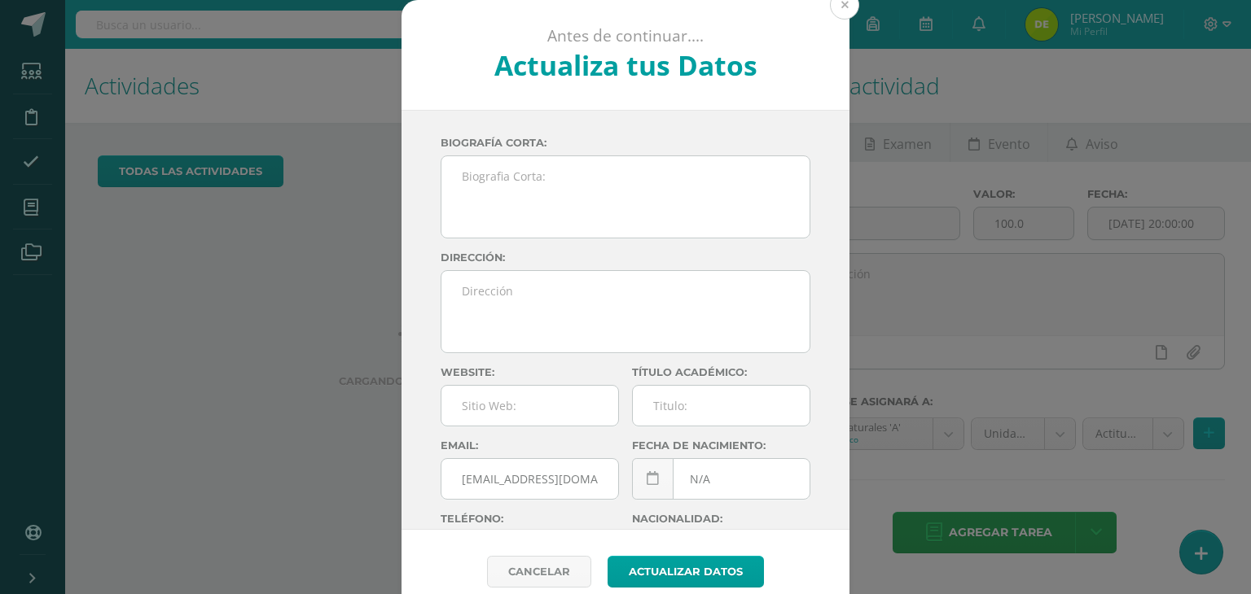
click at [838, 15] on button at bounding box center [844, 4] width 29 height 29
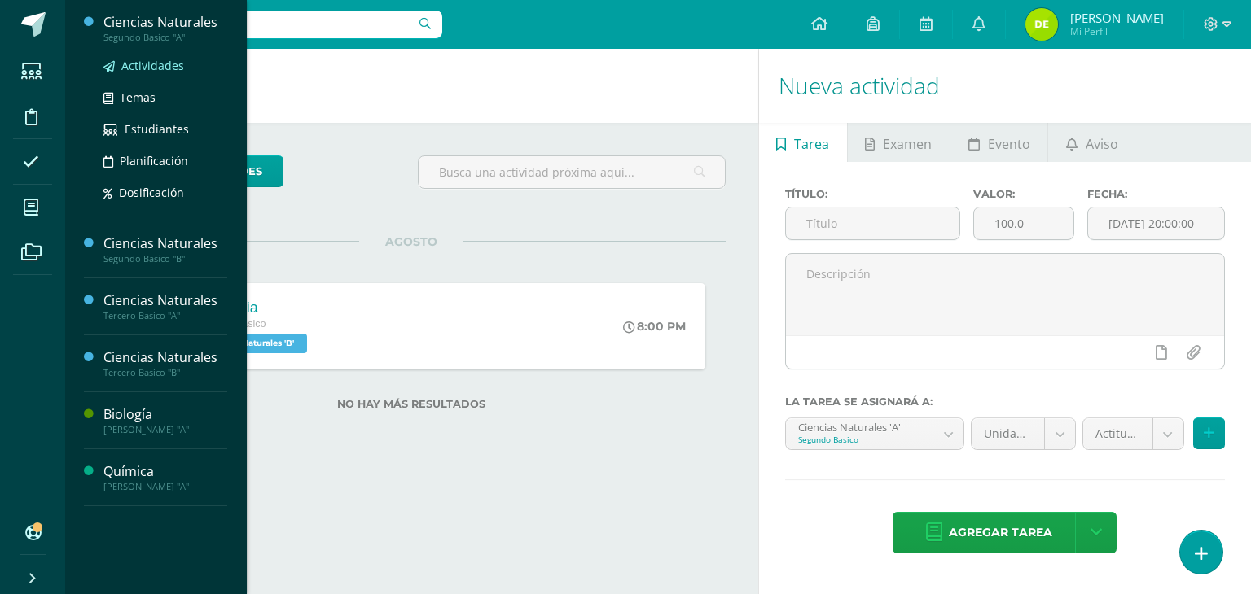
click at [152, 66] on span "Actividades" at bounding box center [152, 65] width 63 height 15
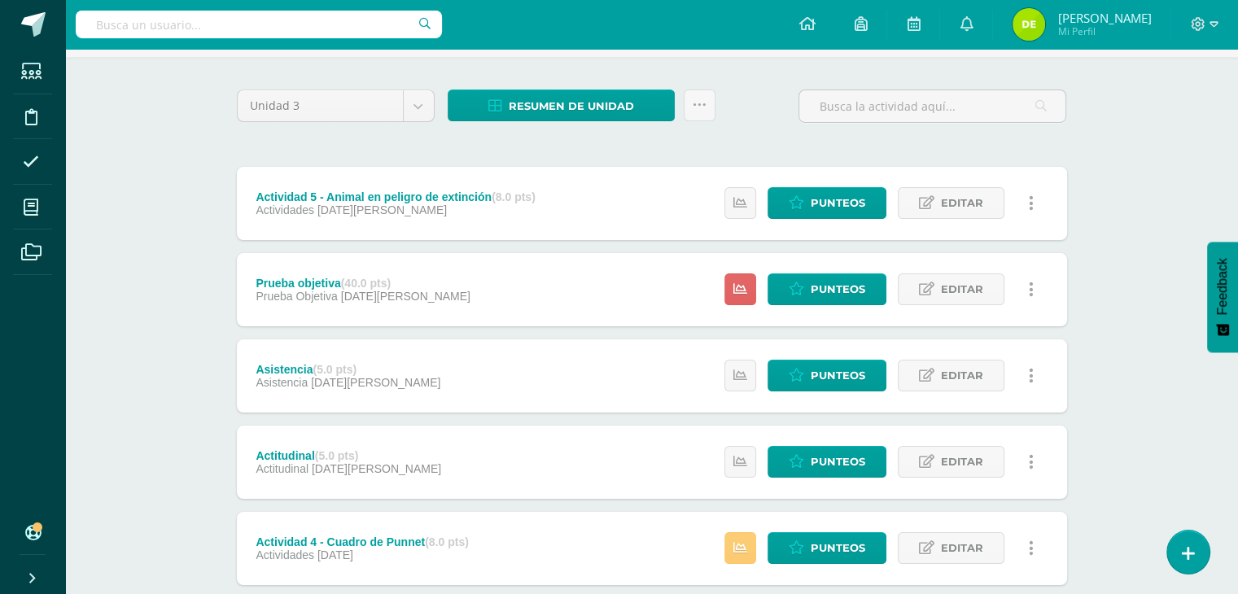
scroll to position [105, 0]
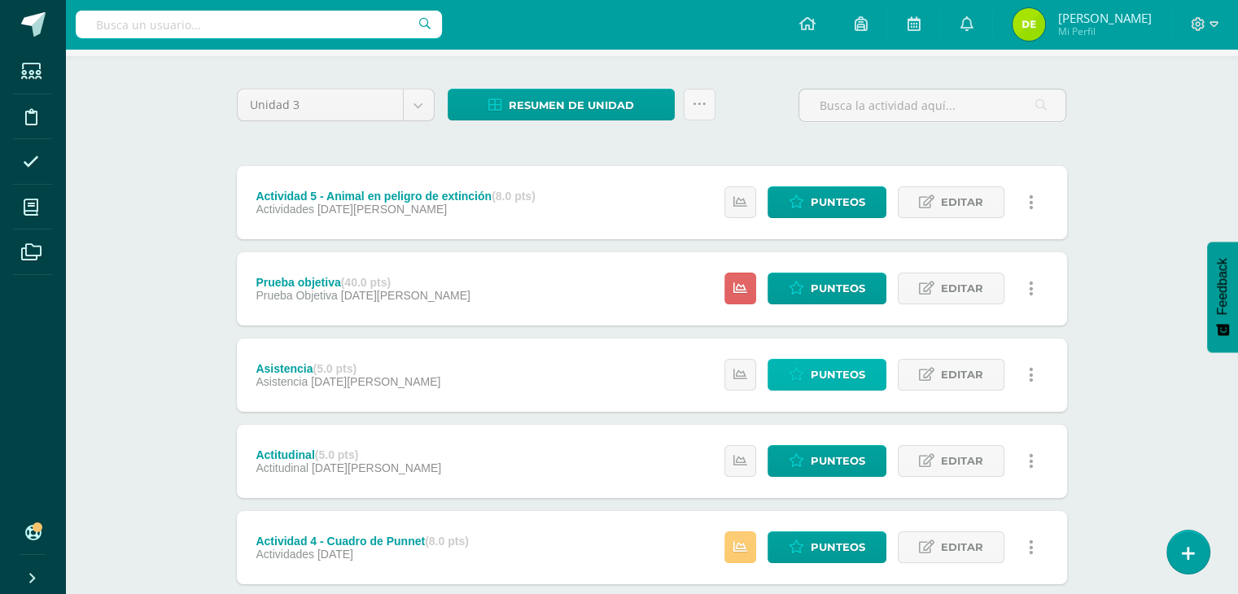
click at [845, 372] on span "Punteos" at bounding box center [838, 375] width 55 height 30
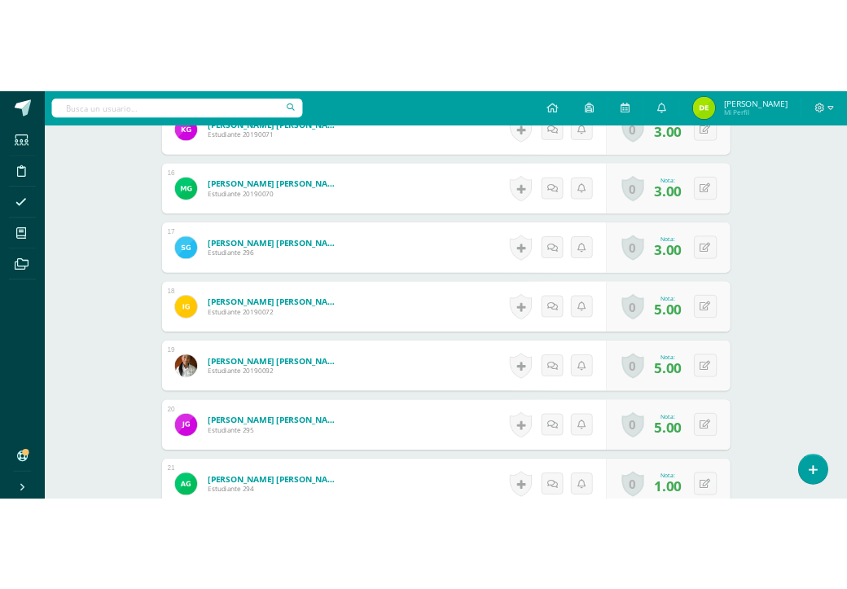
scroll to position [1749, 0]
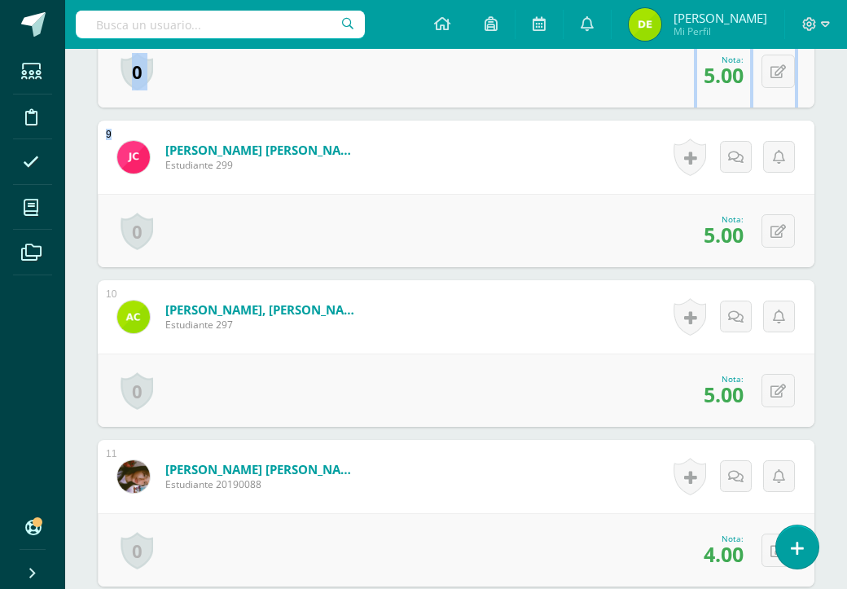
drag, startPoint x: 80, startPoint y: 115, endPoint x: 374, endPoint y: 85, distance: 295.5
click at [374, 85] on div "¿Estás seguro que quieres eliminar esta actividad? Esto borrará la actividad y …" at bounding box center [456, 403] width 782 height 3929
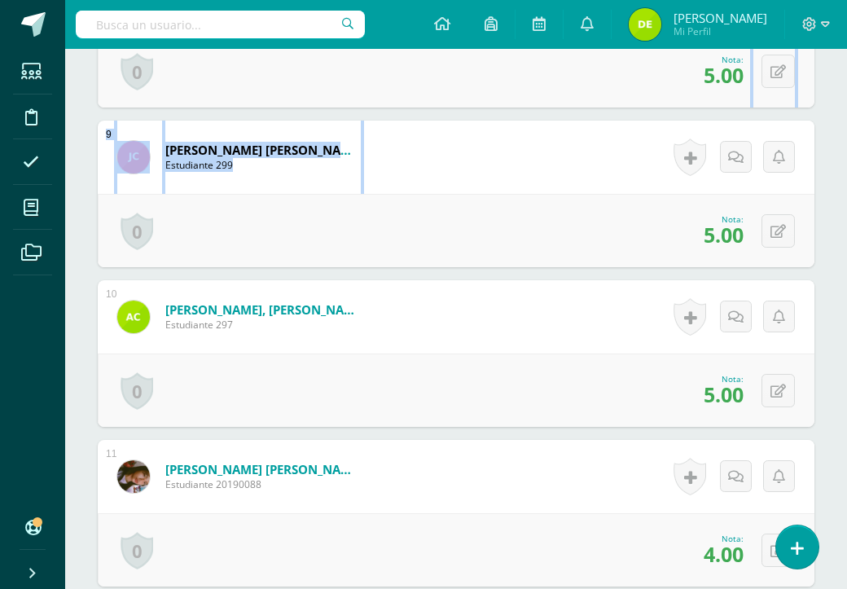
drag, startPoint x: 516, startPoint y: 109, endPoint x: 746, endPoint y: 79, distance: 231.6
click at [746, 79] on div "1 Alvarez Porón, Aylin Yazareth Estudiante 494 Nota 5.00 0 Logros Logros obteni…" at bounding box center [456, 513] width 716 height 3338
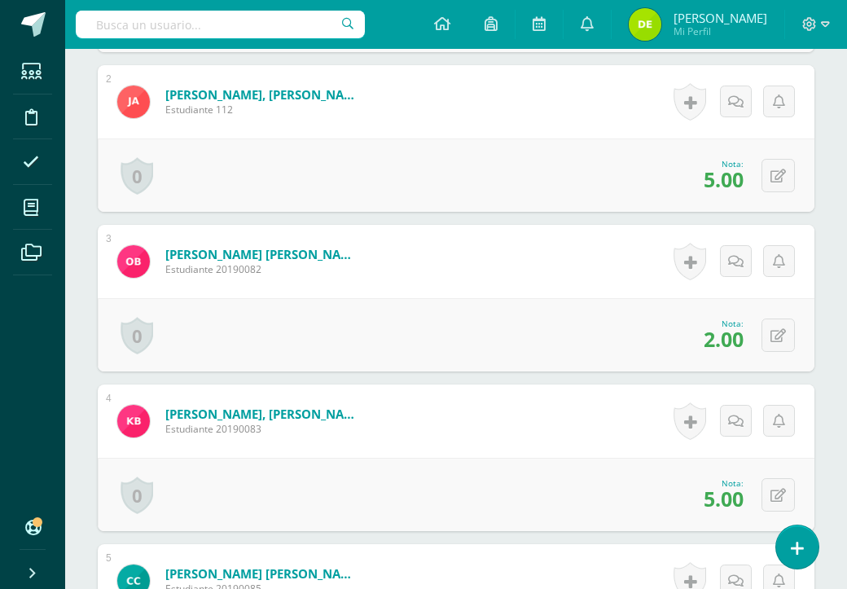
scroll to position [692, 0]
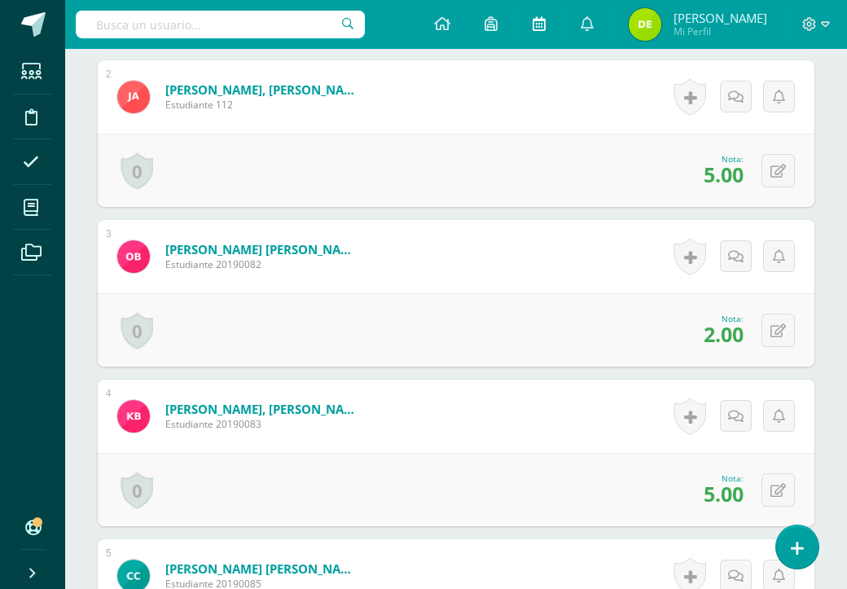
drag, startPoint x: 396, startPoint y: 17, endPoint x: 550, endPoint y: 3, distance: 155.3
click at [550, 3] on div "Configuración Cerrar sesión Delmi Alvarez Mi Perfil Avisos 14 avisos sin leer A…" at bounding box center [456, 24] width 782 height 49
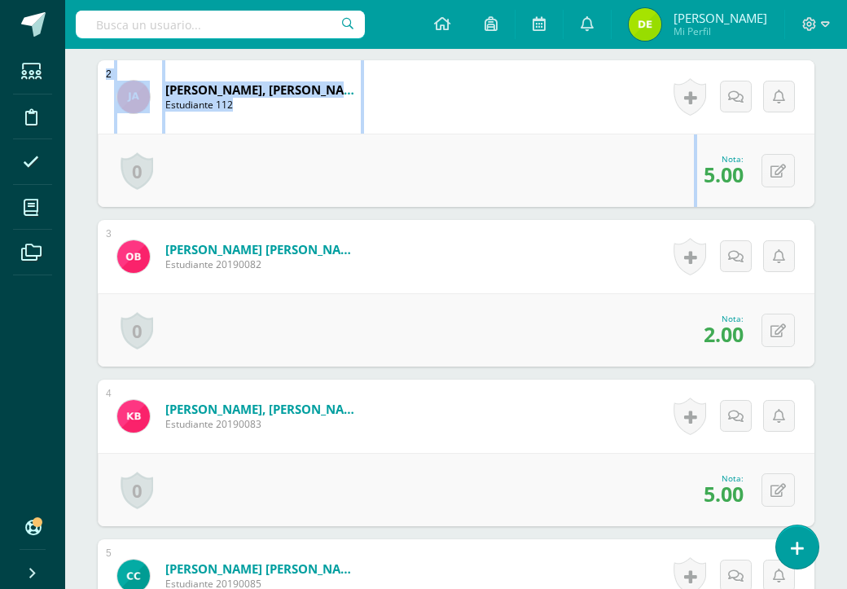
drag, startPoint x: 56, startPoint y: 160, endPoint x: 127, endPoint y: 146, distance: 72.2
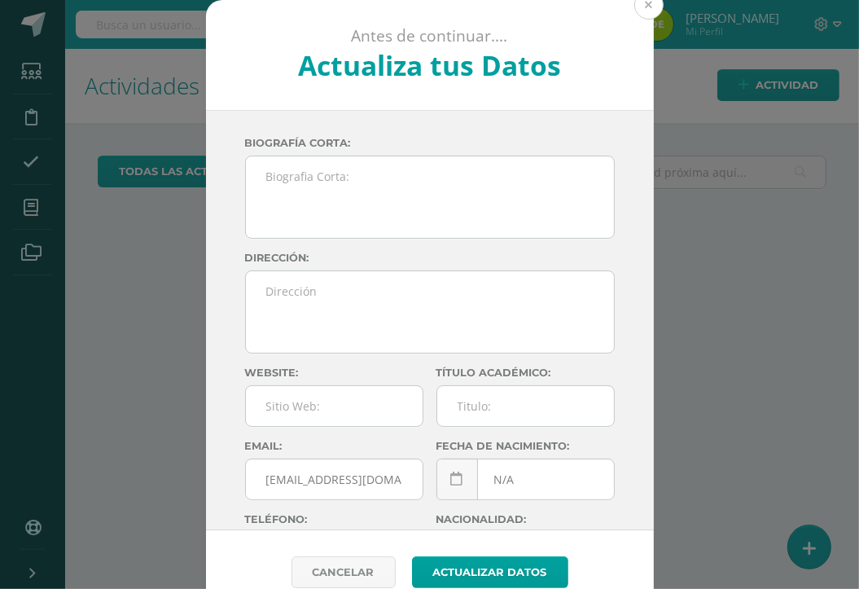
click at [638, 11] on button at bounding box center [648, 4] width 29 height 29
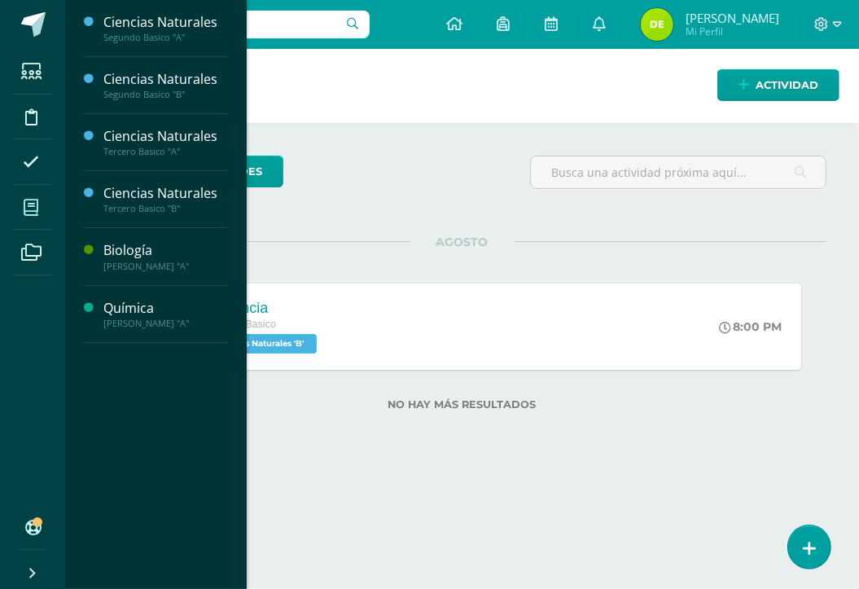
click at [26, 217] on span at bounding box center [31, 207] width 37 height 37
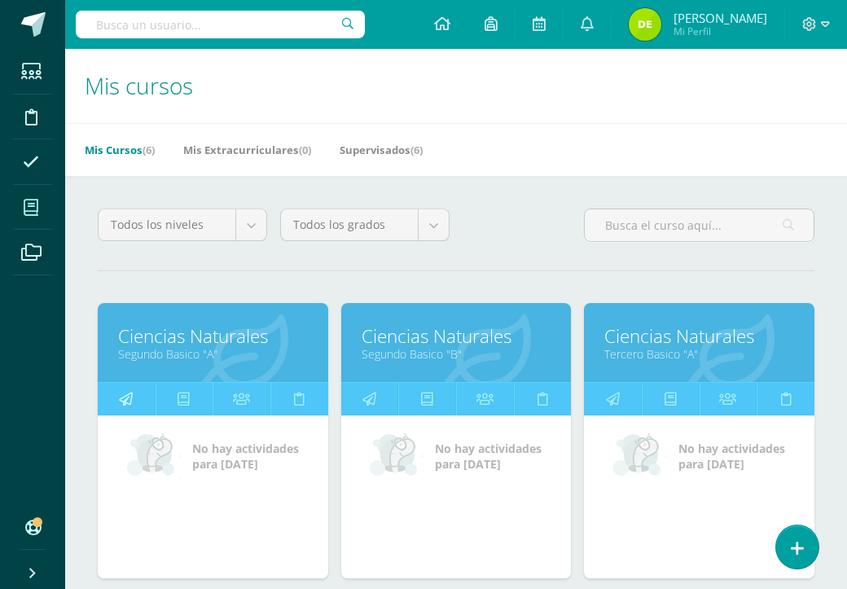
click at [136, 390] on link at bounding box center [127, 399] width 58 height 33
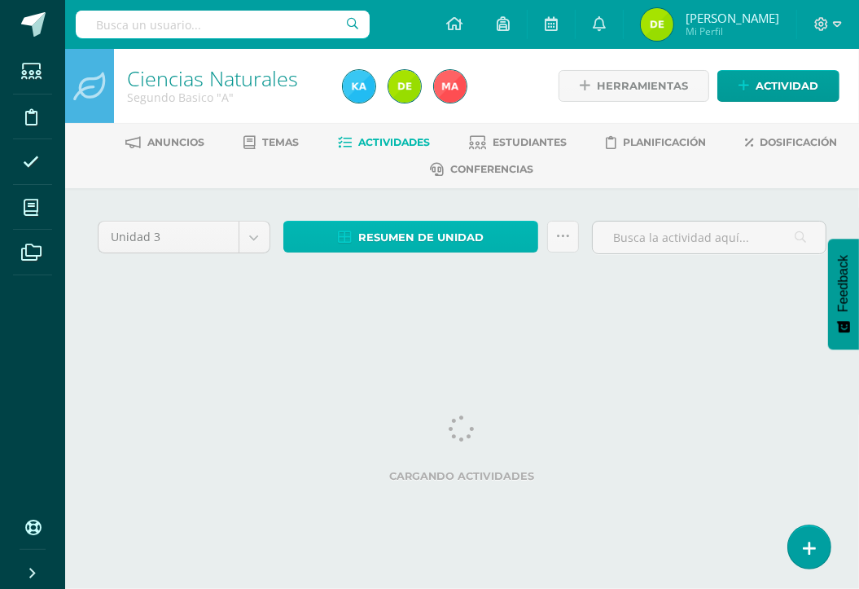
click at [500, 235] on link "Resumen de unidad" at bounding box center [411, 237] width 256 height 32
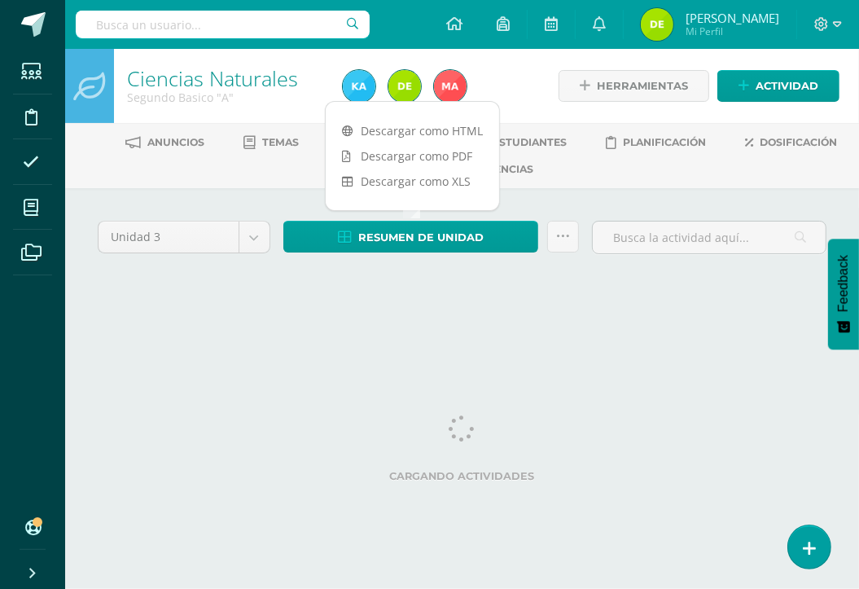
click at [423, 331] on html "Estudiantes Disciplina Asistencia Mis cursos Archivos Soporte Ayuda Reportar un…" at bounding box center [429, 165] width 859 height 331
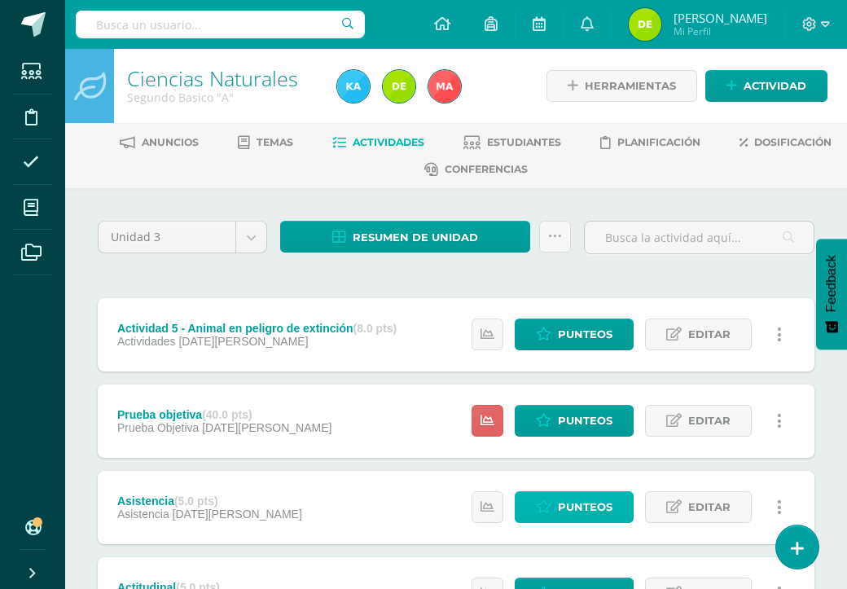
click at [610, 510] on span "Punteos" at bounding box center [585, 507] width 55 height 30
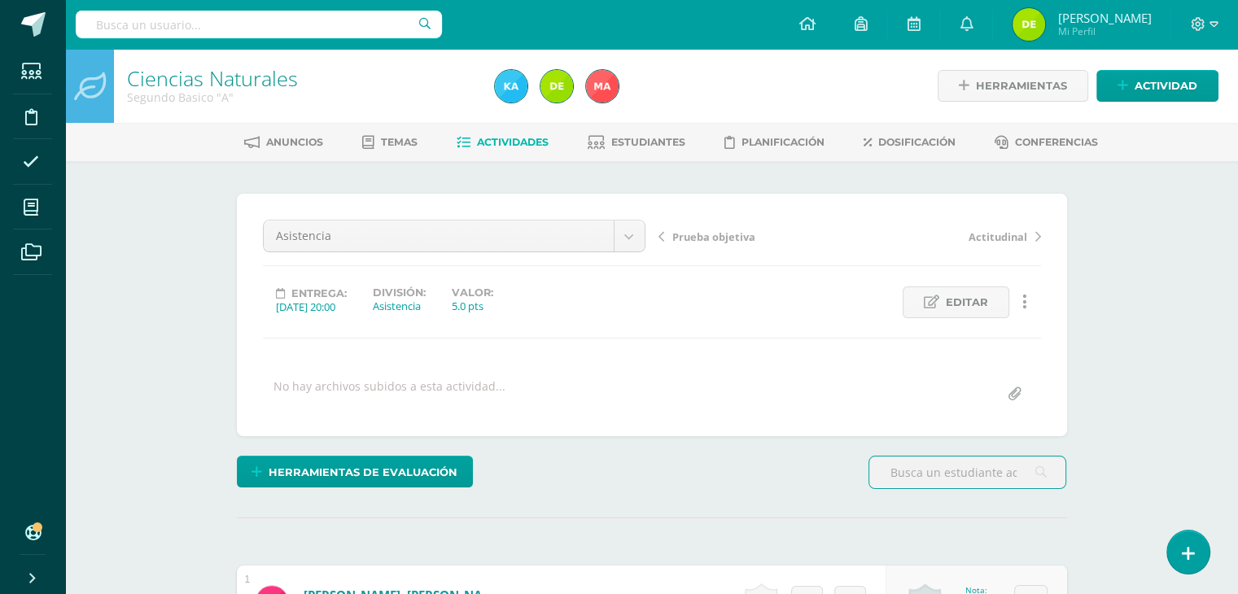
scroll to position [519, 0]
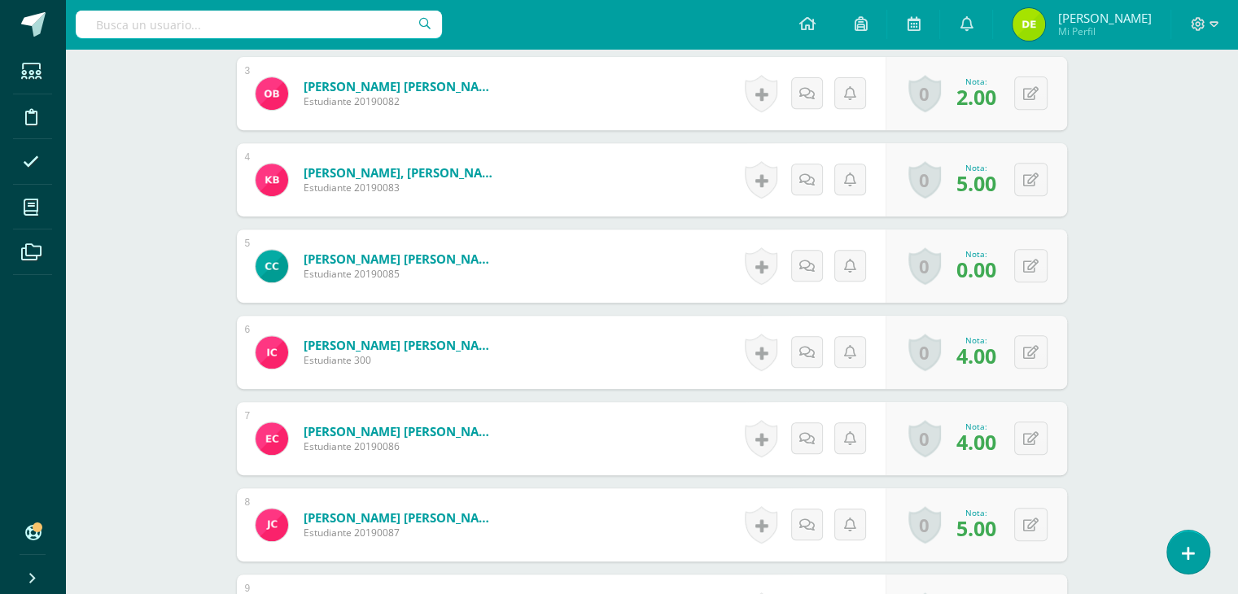
scroll to position [648, 0]
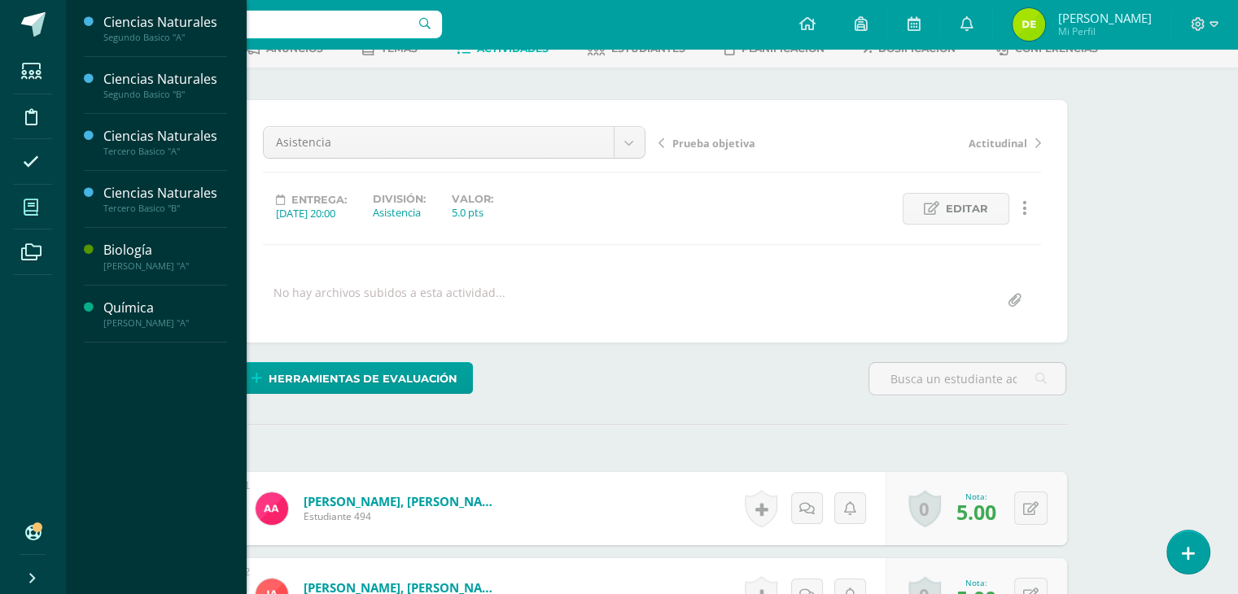
click at [27, 205] on icon at bounding box center [31, 207] width 15 height 16
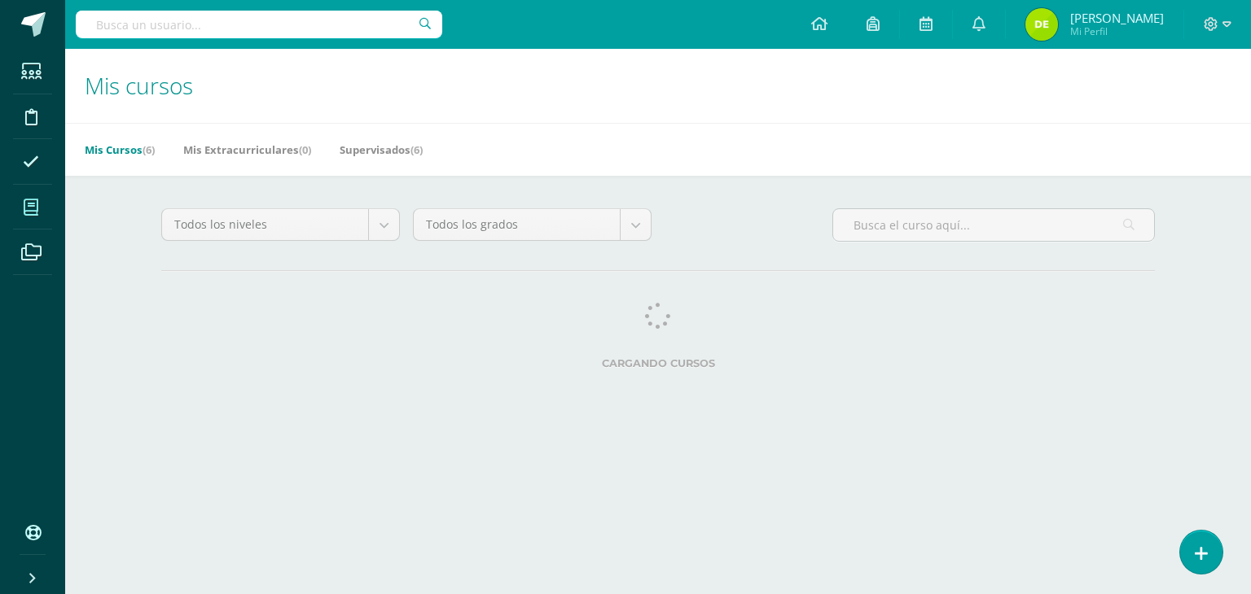
click at [33, 206] on icon at bounding box center [31, 207] width 15 height 16
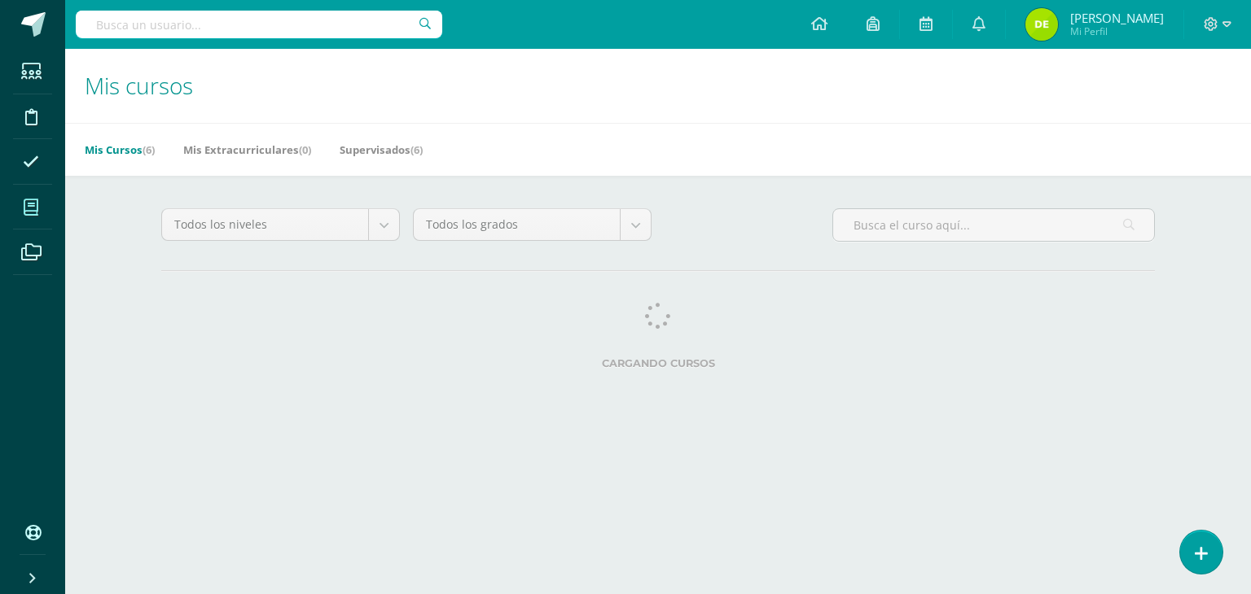
click at [33, 206] on icon at bounding box center [31, 207] width 15 height 16
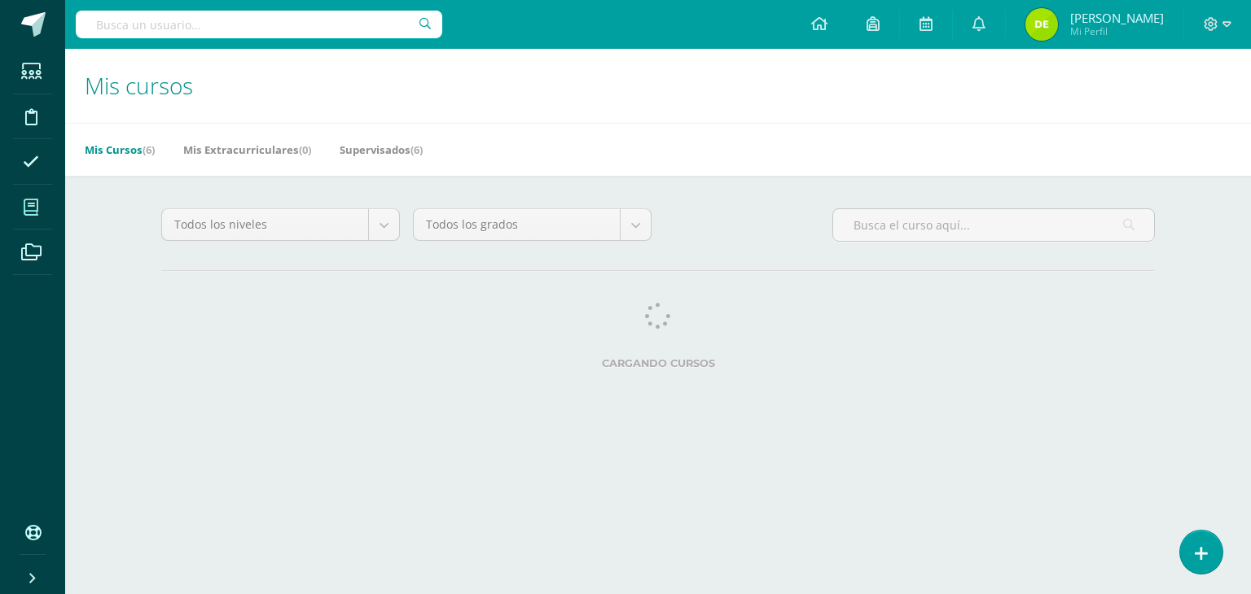
click at [33, 206] on icon at bounding box center [31, 207] width 15 height 16
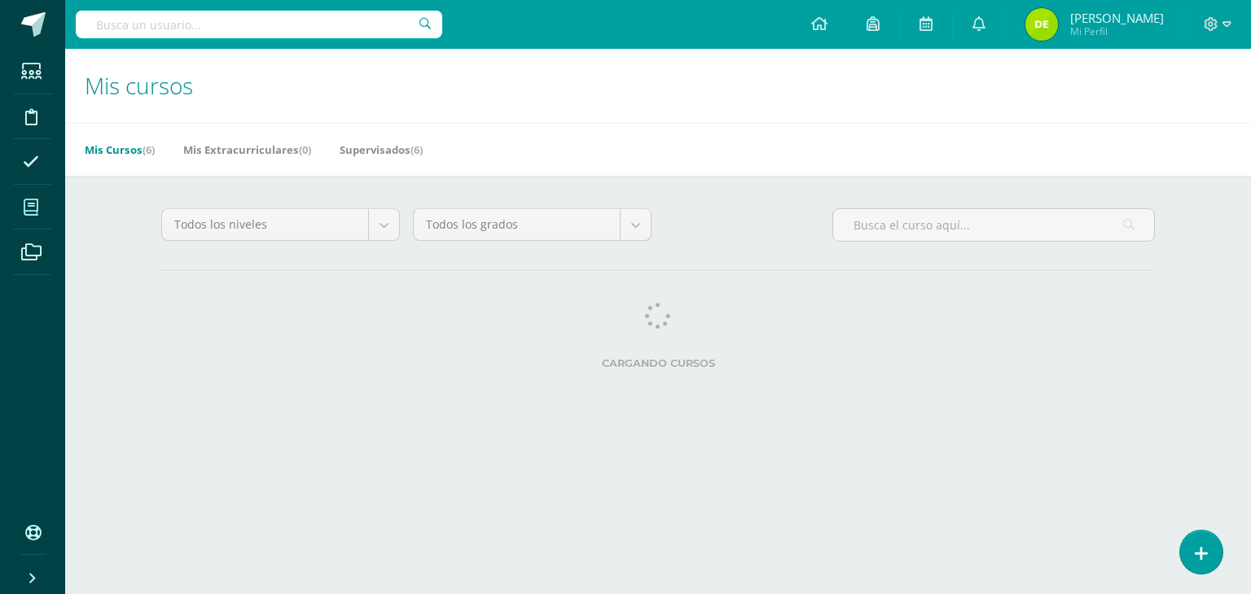
click at [33, 206] on icon at bounding box center [31, 207] width 15 height 16
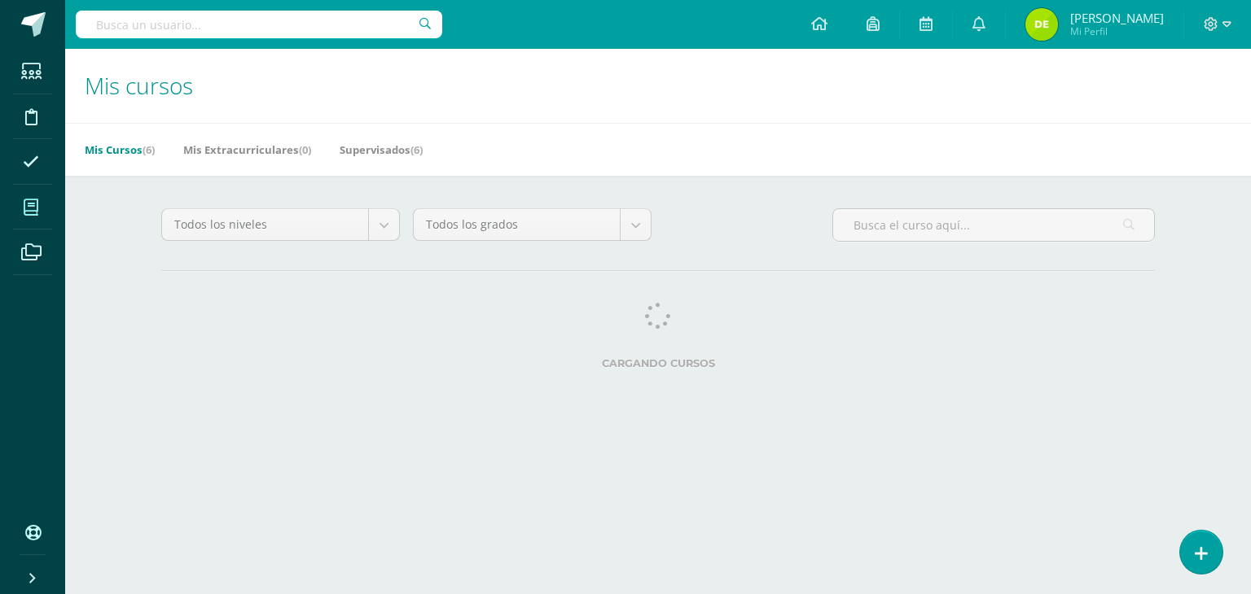
click at [33, 209] on icon at bounding box center [31, 207] width 15 height 16
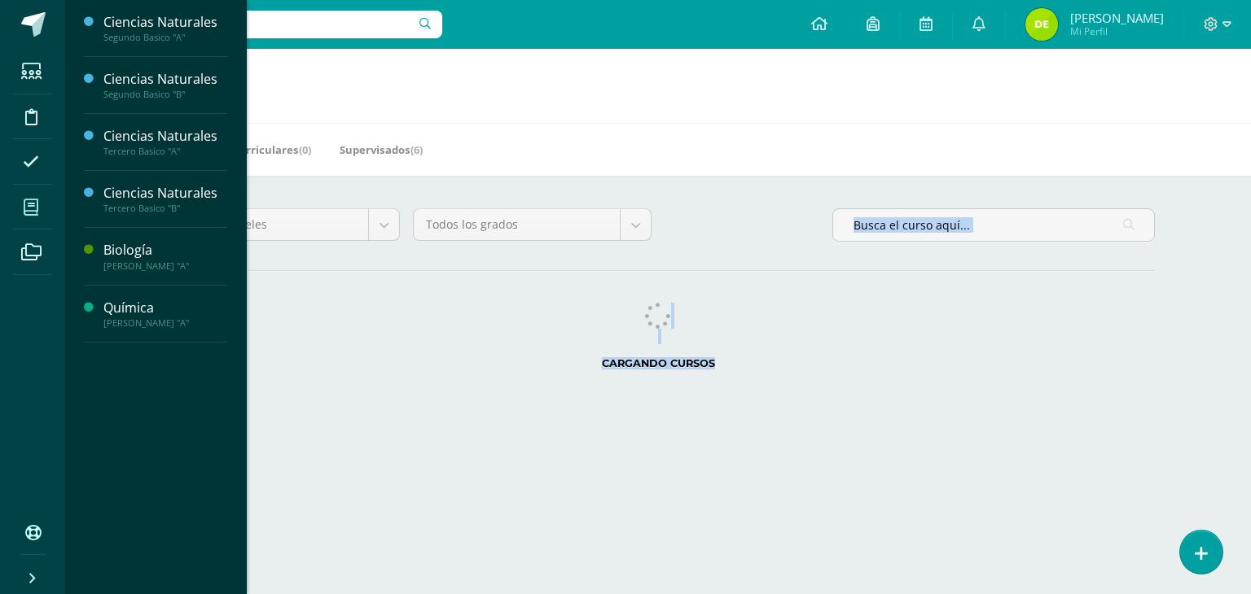
drag, startPoint x: 1247, startPoint y: 226, endPoint x: 1250, endPoint y: 414, distance: 188.1
click at [1250, 405] on div "Mis cursos Mis Cursos (6) Mis Extracurriculares (0) Supervisados (6) Todos los …" at bounding box center [657, 229] width 1185 height 360
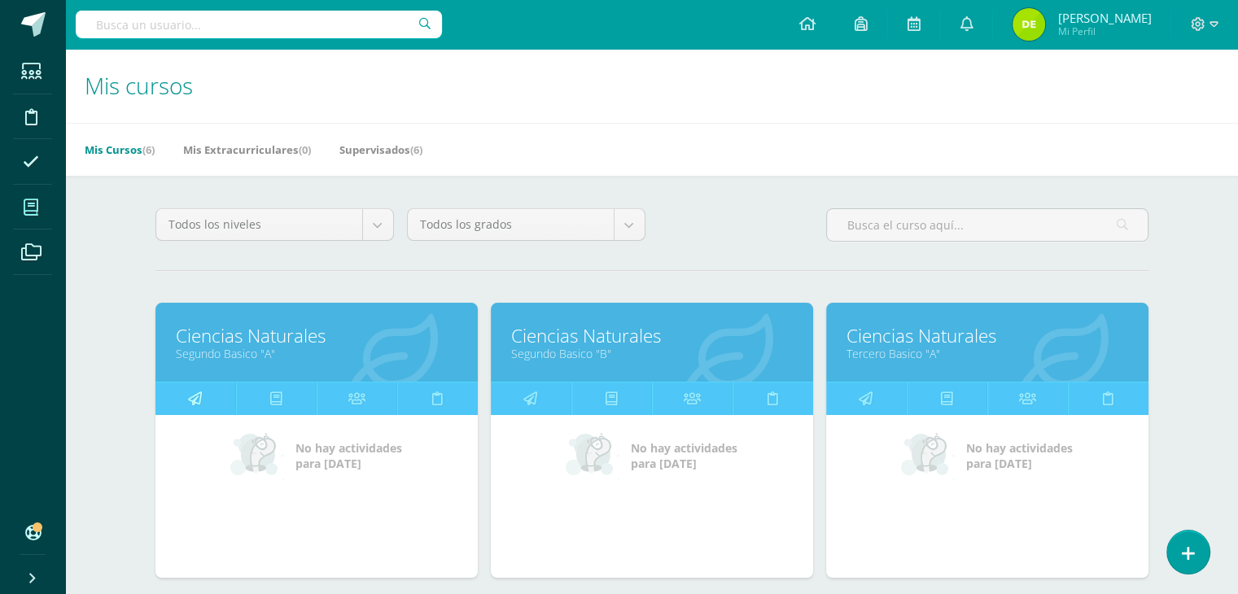
click at [195, 393] on icon at bounding box center [195, 399] width 14 height 32
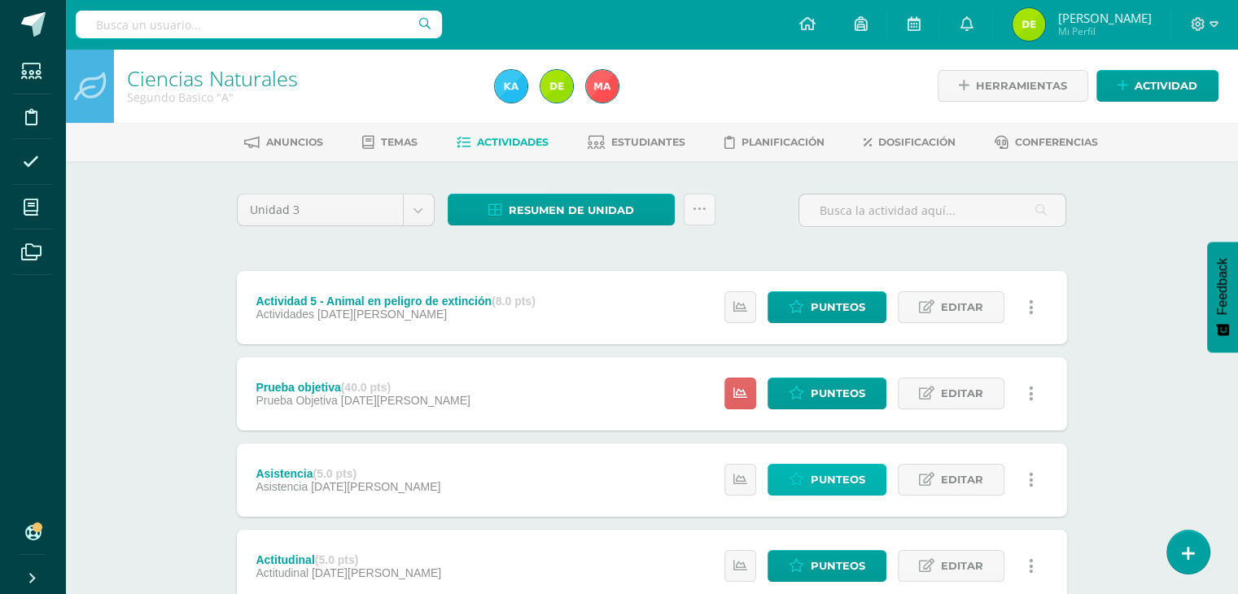
click at [853, 471] on span "Punteos" at bounding box center [838, 480] width 55 height 30
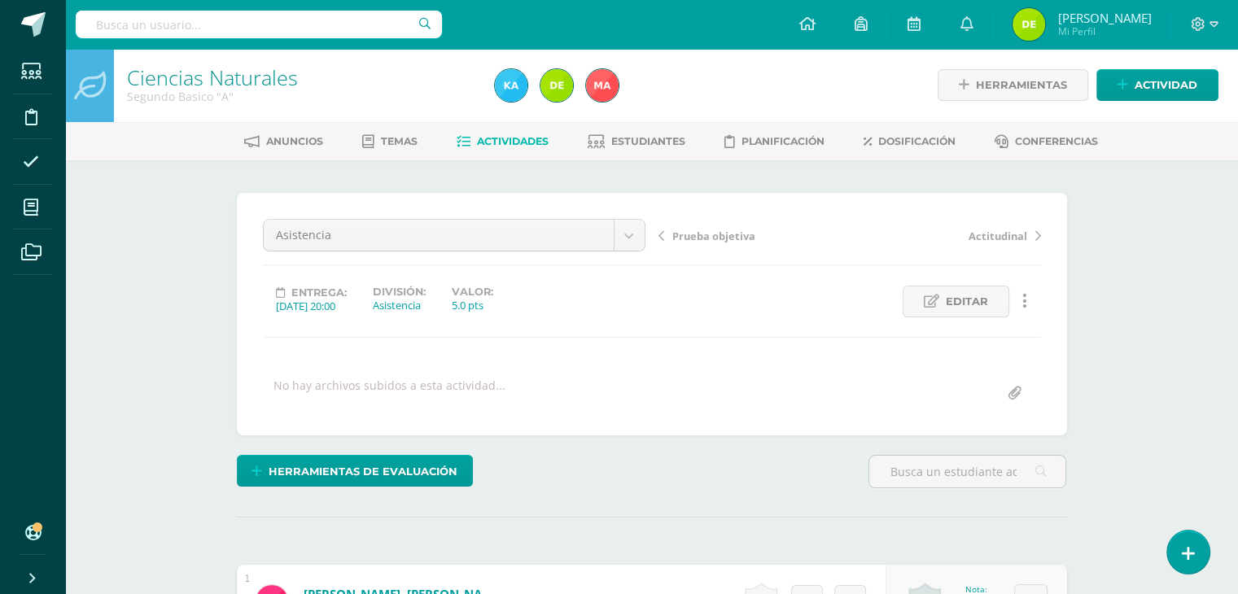
scroll to position [2, 0]
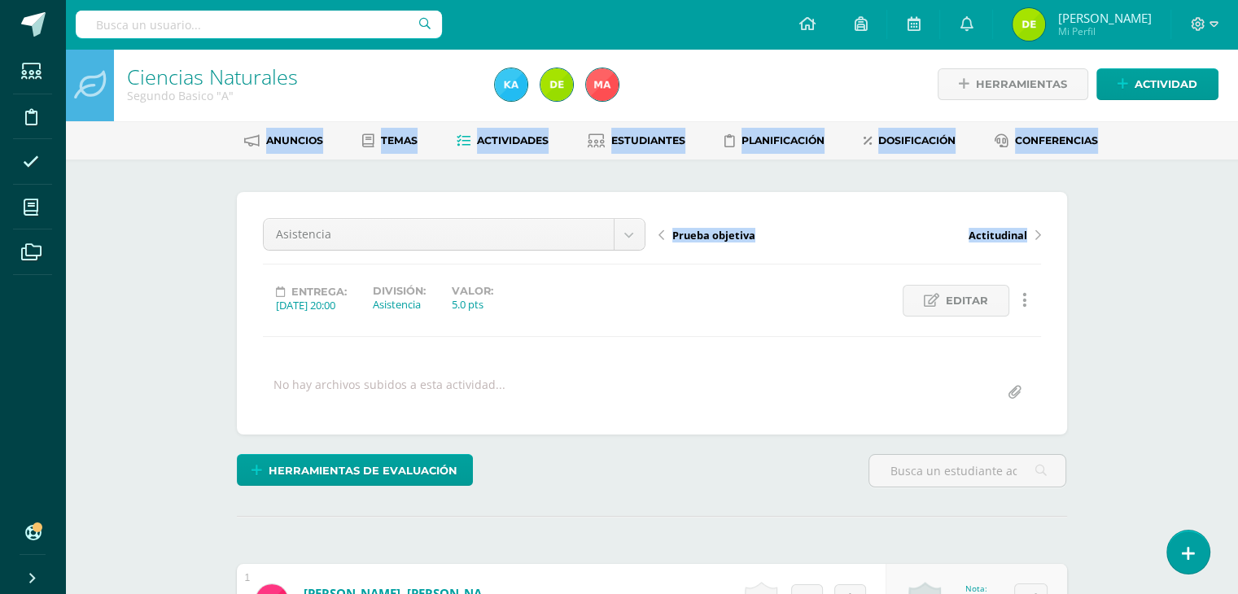
drag, startPoint x: 1236, startPoint y: 112, endPoint x: 1250, endPoint y: 166, distance: 55.5
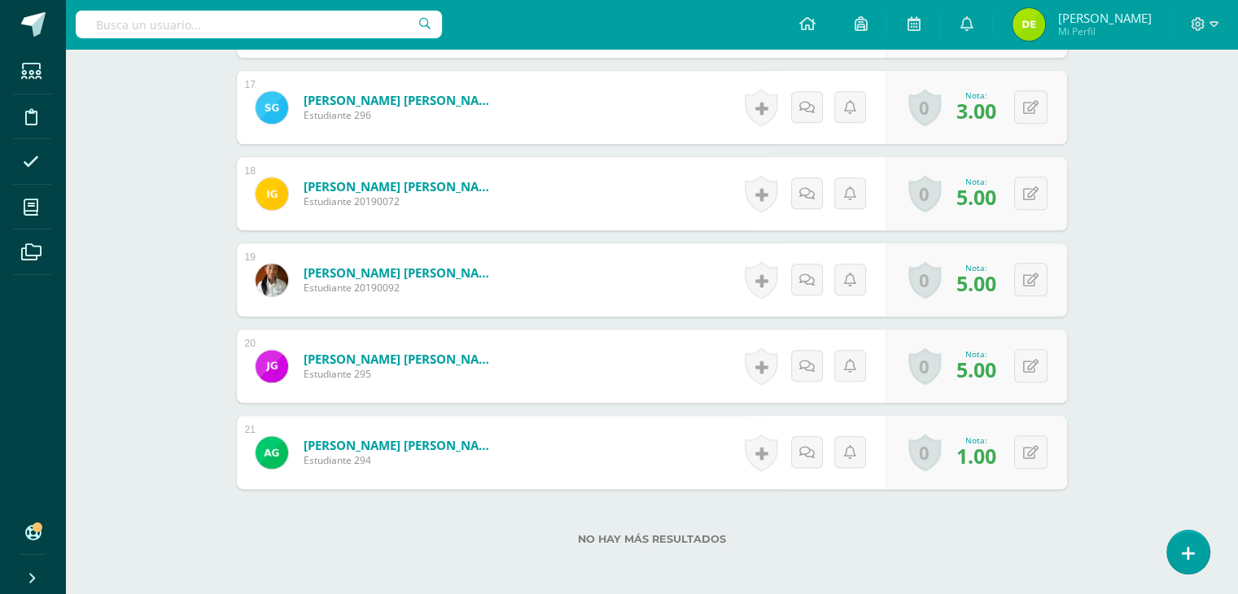
scroll to position [1873, 0]
